Goal: Task Accomplishment & Management: Manage account settings

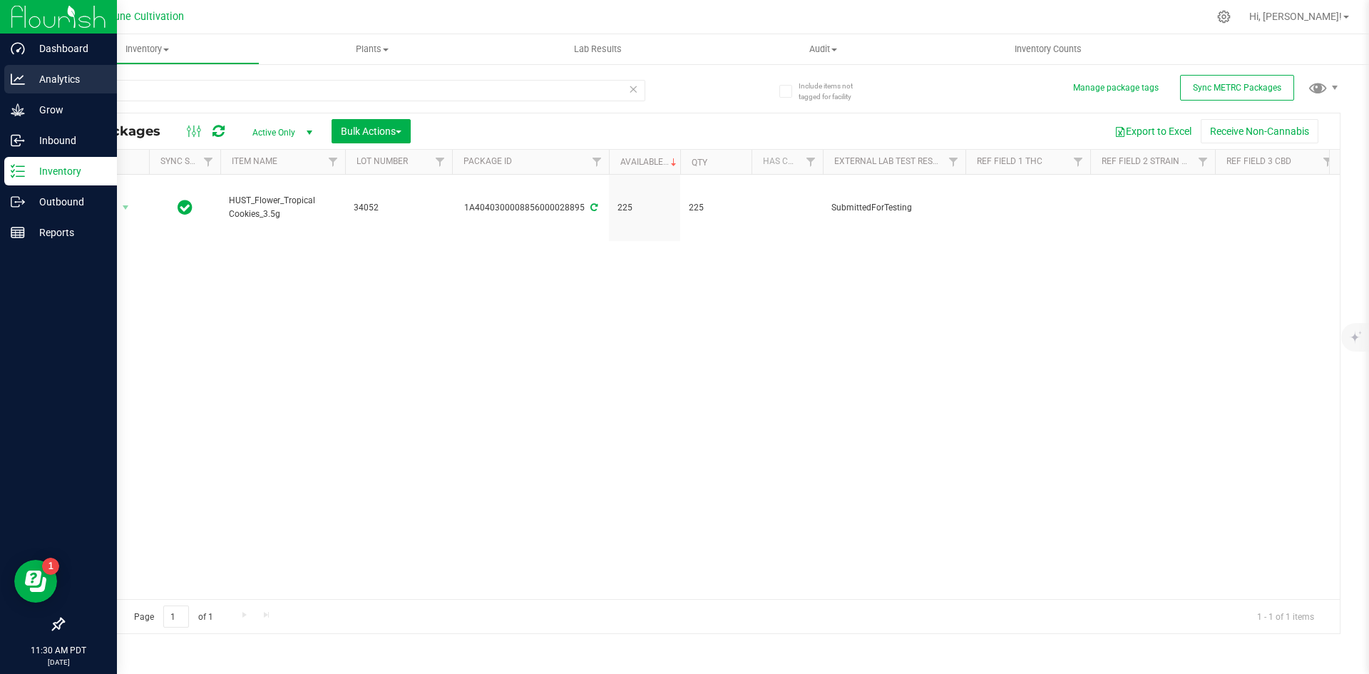
drag, startPoint x: 0, startPoint y: 0, endPoint x: 31, endPoint y: 73, distance: 79.2
click at [31, 73] on div "Dashboard Analytics Grow Inbound Inventory Outbound Reports 11:30 AM PDT [DATE]…" at bounding box center [684, 337] width 1369 height 674
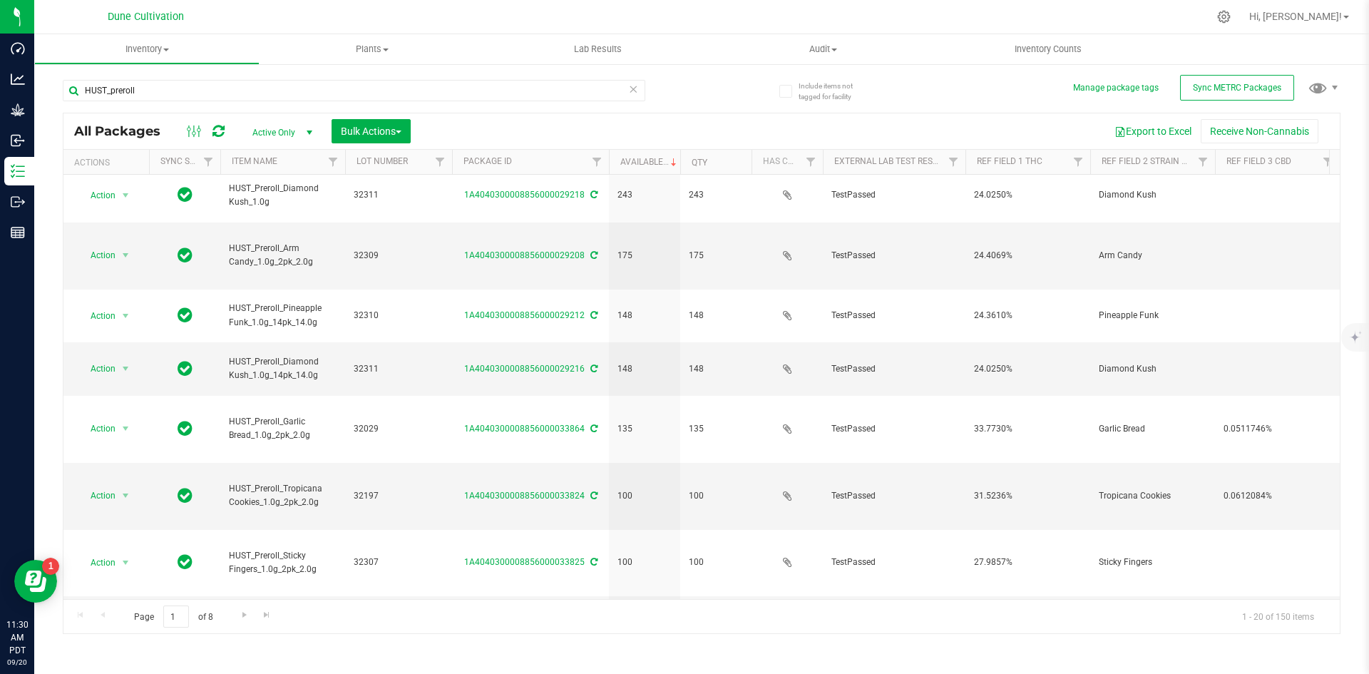
scroll to position [366, 0]
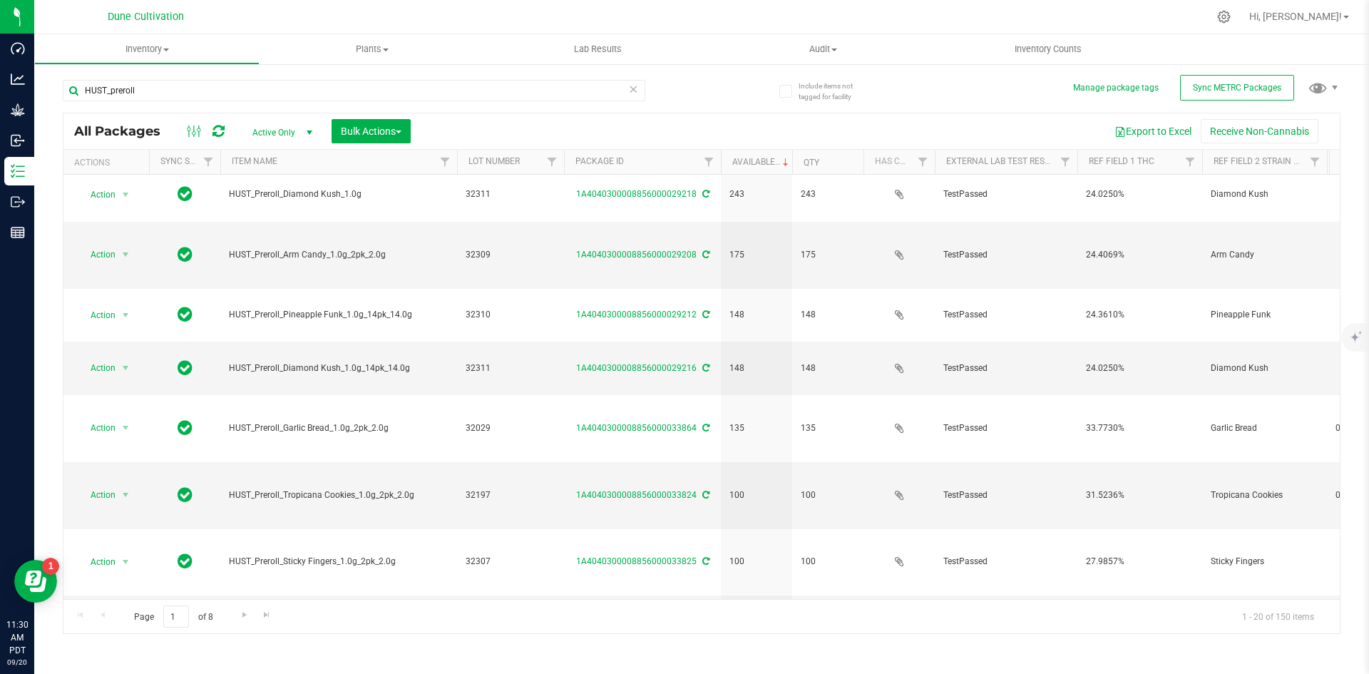
drag, startPoint x: 344, startPoint y: 157, endPoint x: 478, endPoint y: 173, distance: 135.7
click at [478, 173] on div "Actions Sync Status Item Name Lot Number Package ID Available Qty Has COA Exter…" at bounding box center [696, 162] width 1266 height 24
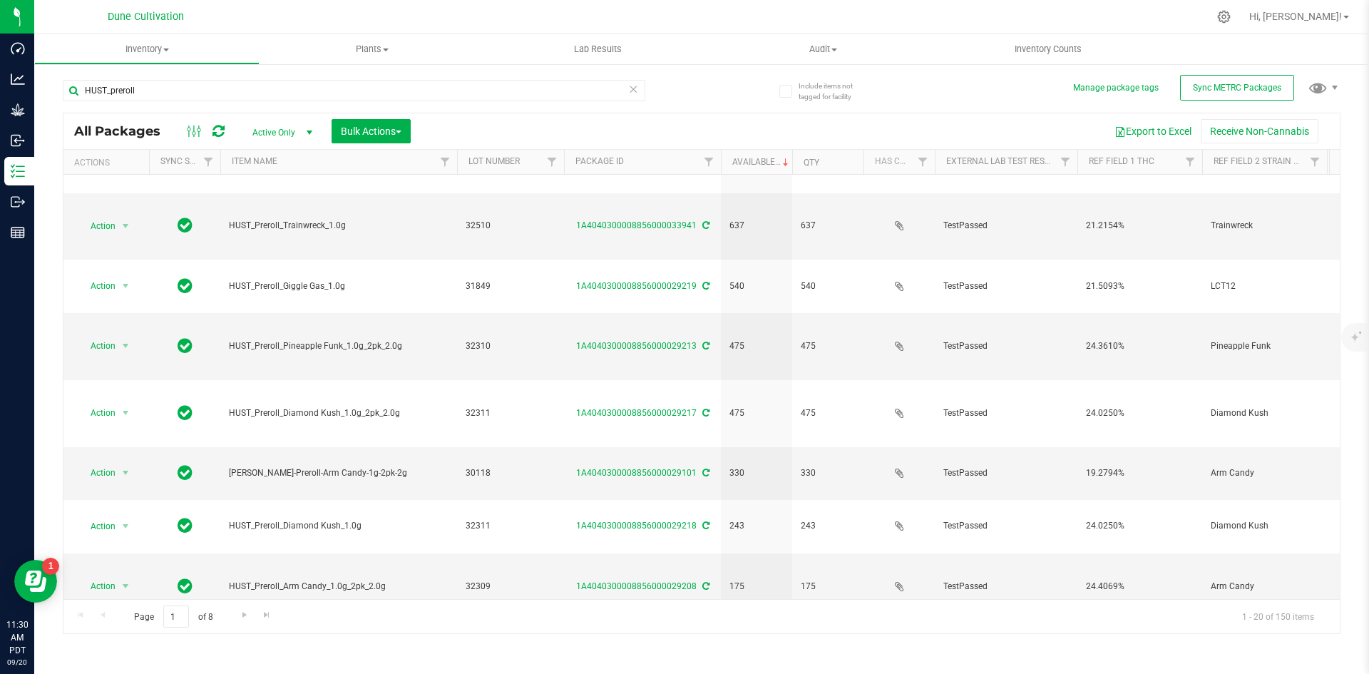
scroll to position [0, 0]
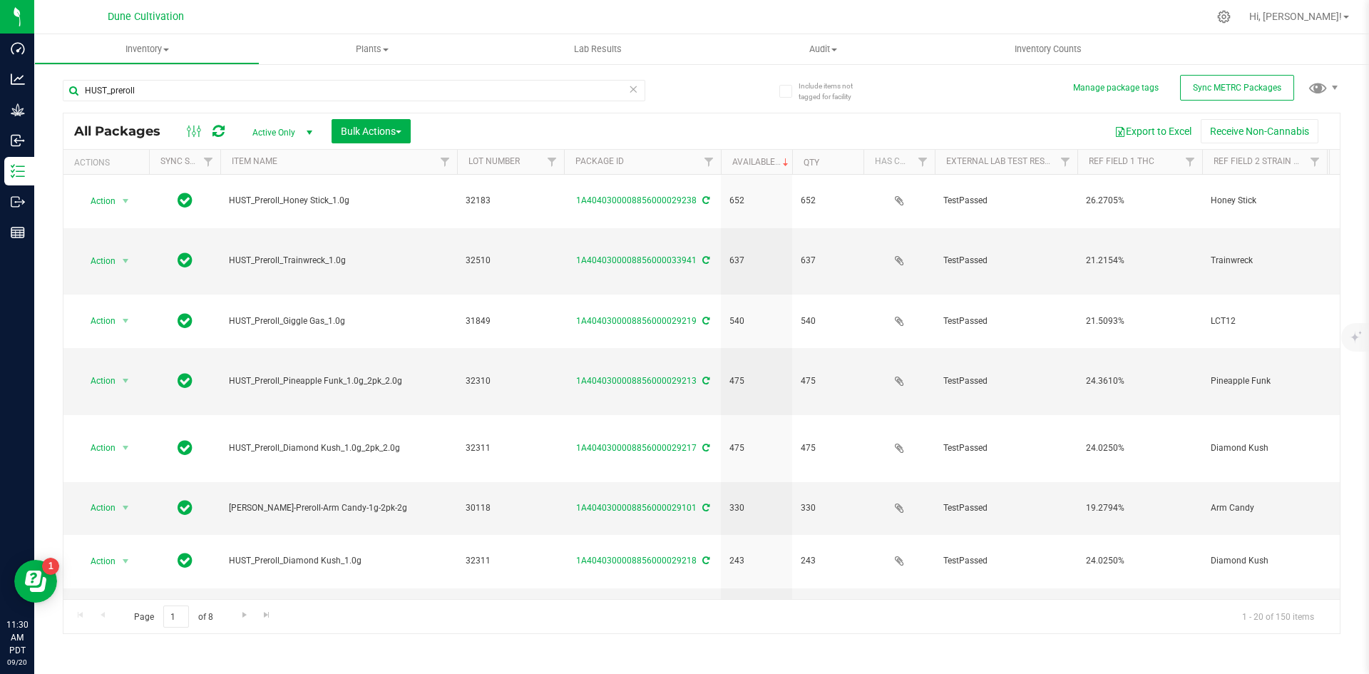
type input "HUST_preroll"
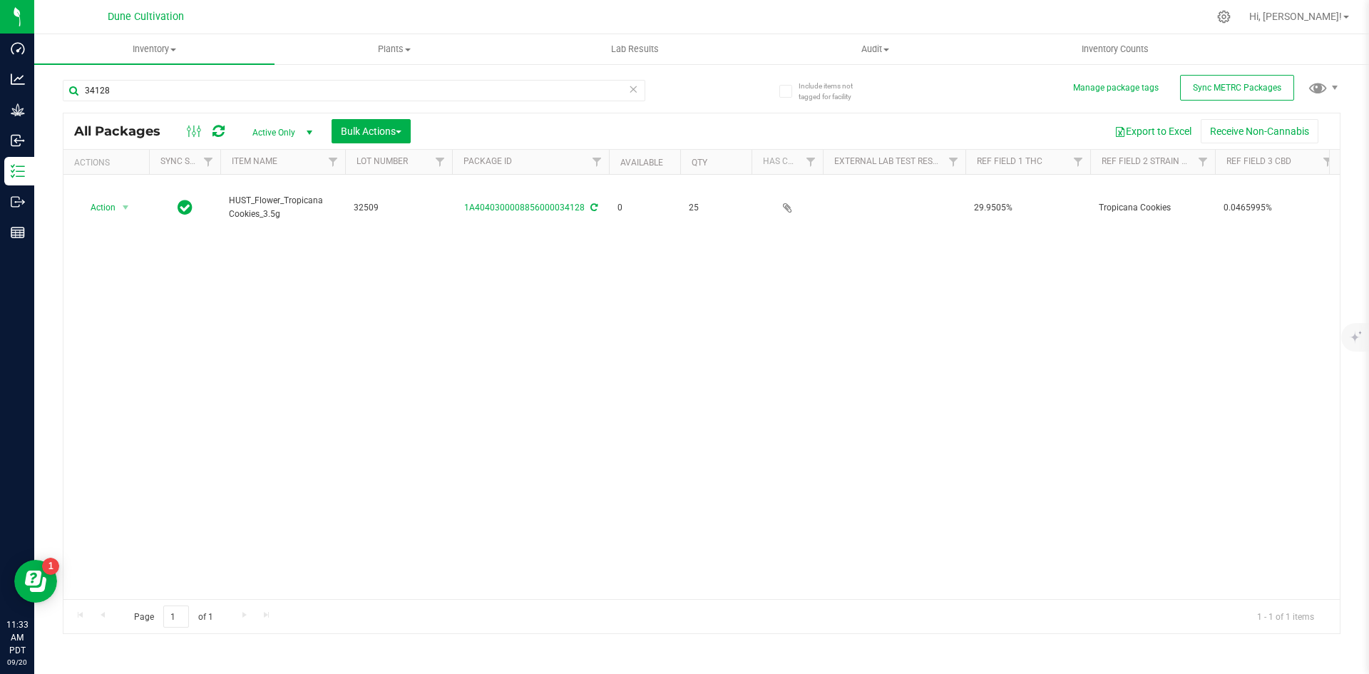
scroll to position [0, 24]
click at [1317, 21] on span "Hi, [PERSON_NAME]!" at bounding box center [1295, 16] width 93 height 11
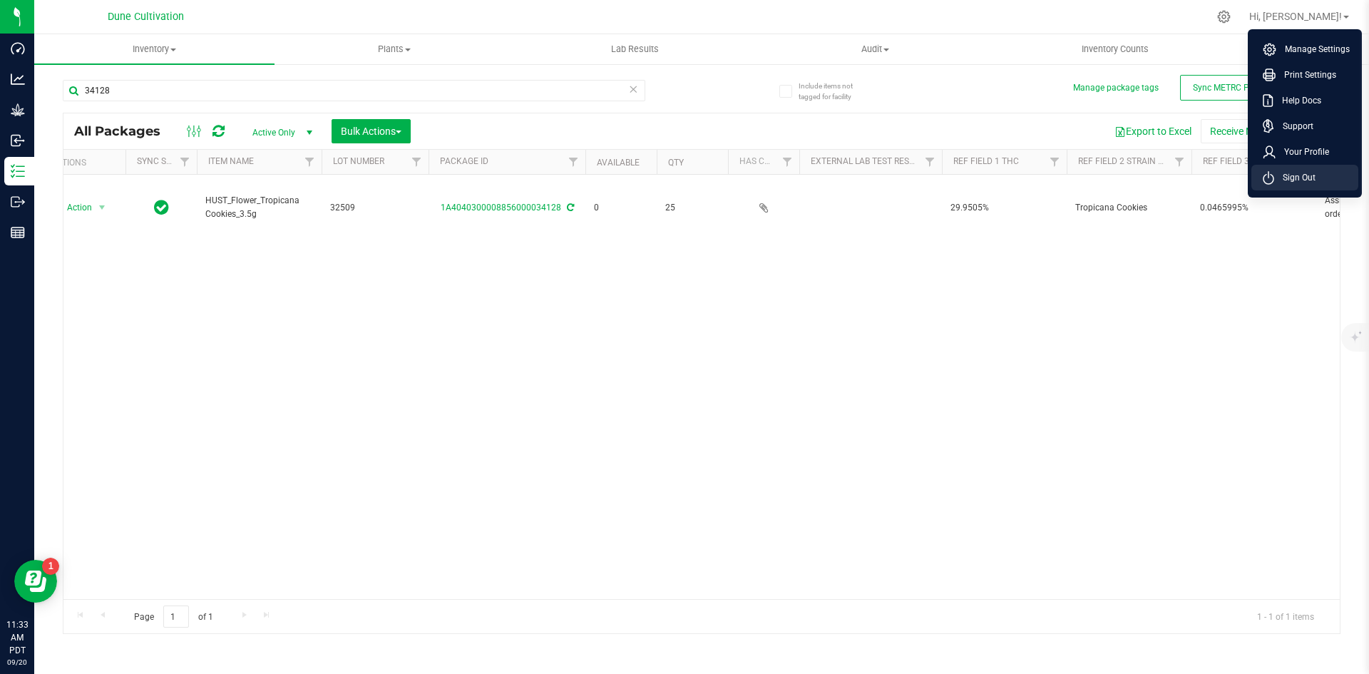
click at [1282, 174] on span "Sign Out" at bounding box center [1294, 177] width 41 height 14
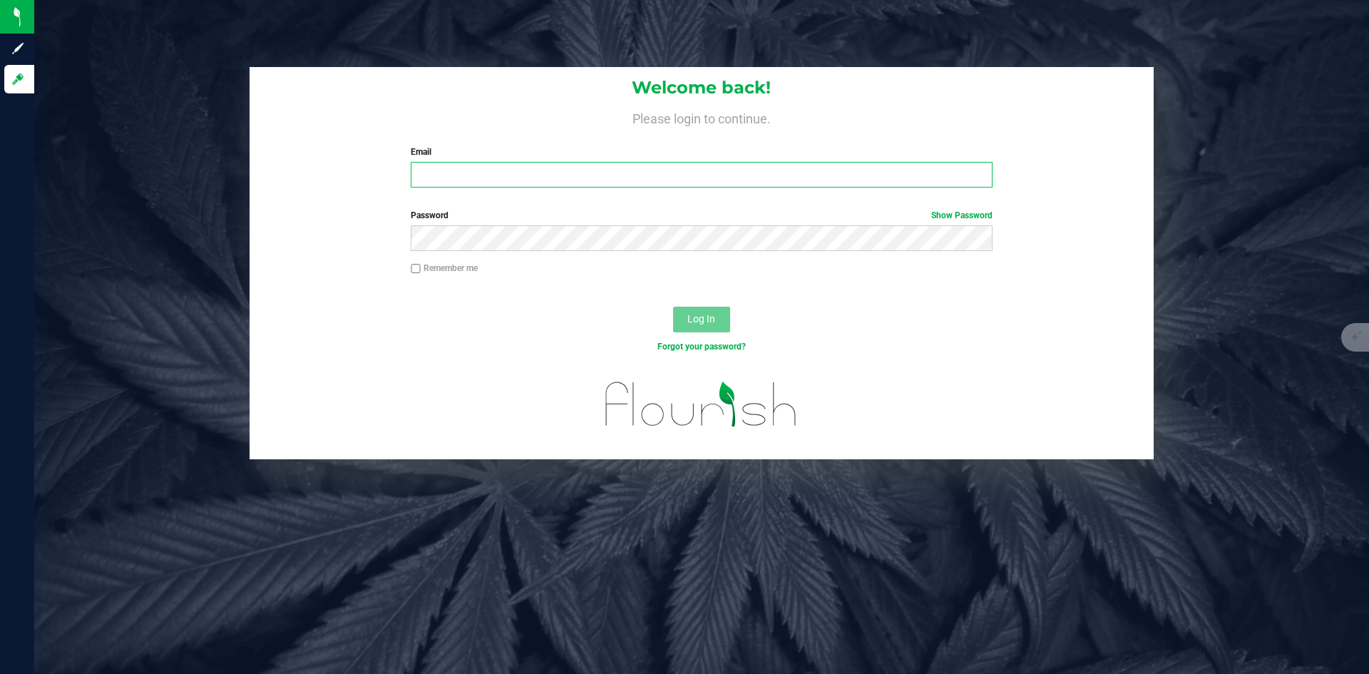
click at [752, 163] on input "Email" at bounding box center [701, 175] width 581 height 26
type input "[PERSON_NAME][DOMAIN_NAME][EMAIL_ADDRESS][PERSON_NAME][DOMAIN_NAME]"
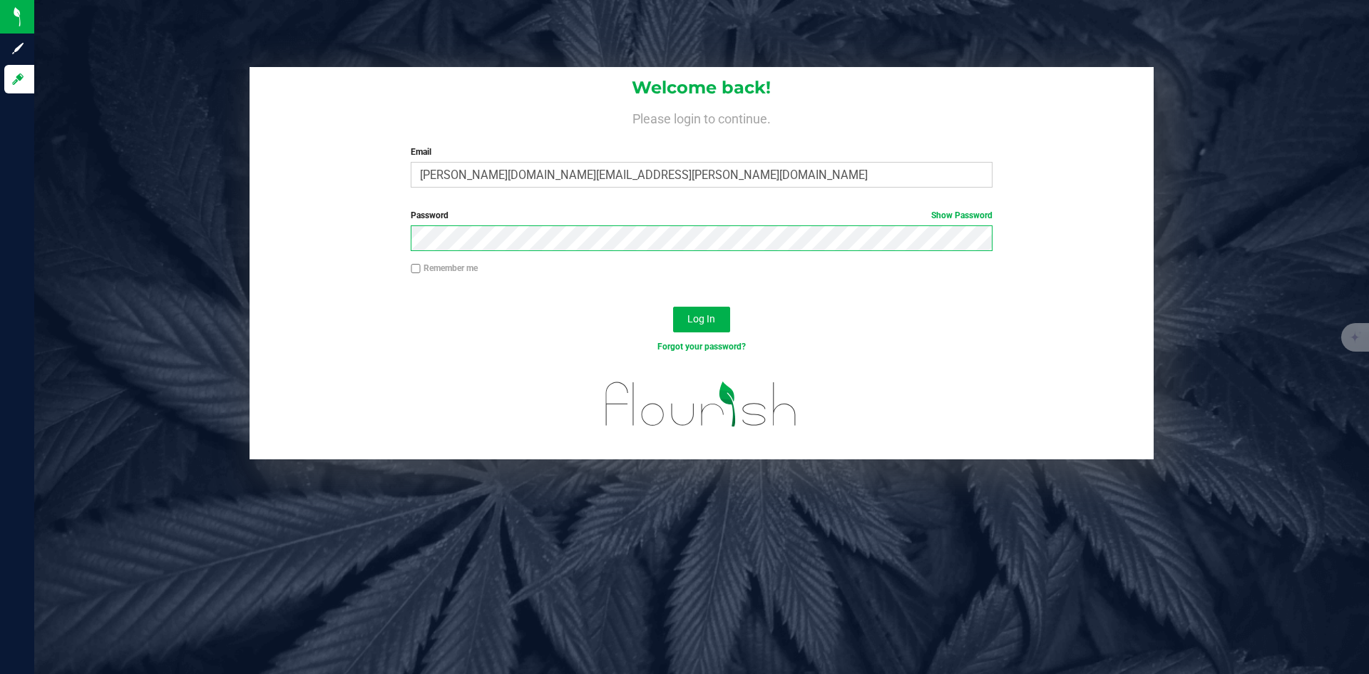
click at [673, 307] on button "Log In" at bounding box center [701, 320] width 57 height 26
